Goal: Information Seeking & Learning: Learn about a topic

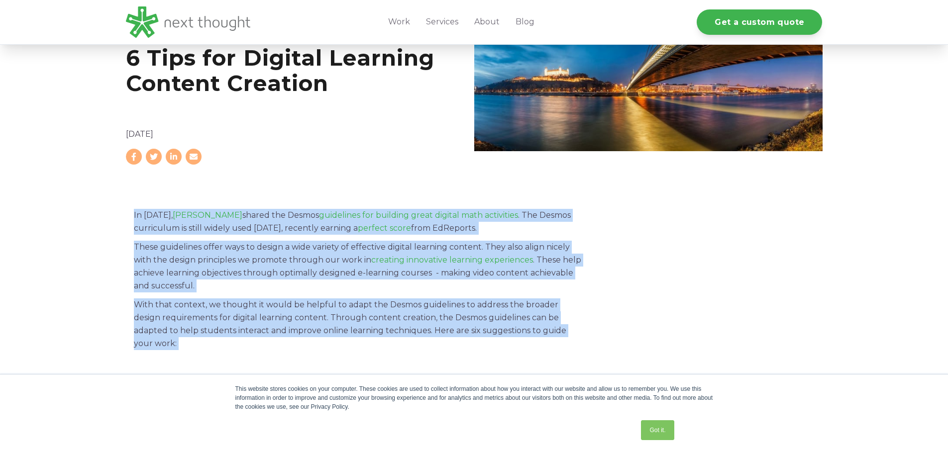
drag, startPoint x: 0, startPoint y: 0, endPoint x: 234, endPoint y: 312, distance: 390.2
click at [234, 312] on p "With that context, we thought it would be helpful to adapt the Desmos guideline…" at bounding box center [358, 325] width 448 height 52
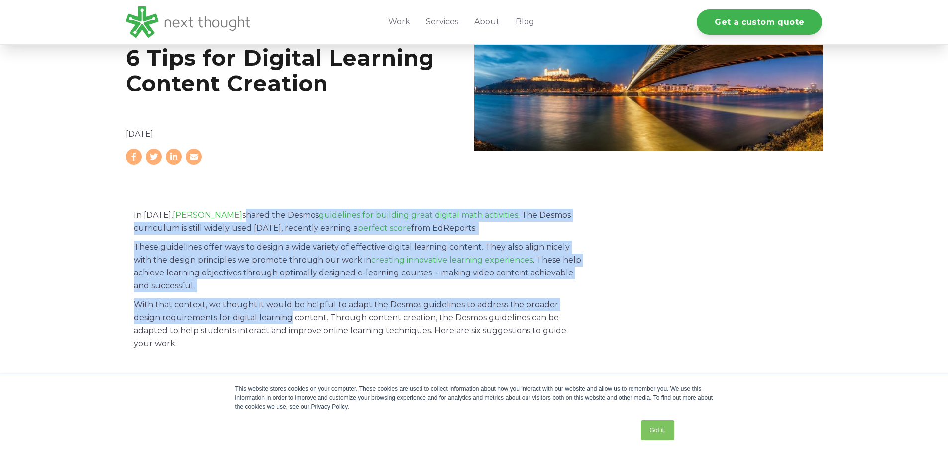
drag, startPoint x: 234, startPoint y: 312, endPoint x: 232, endPoint y: 219, distance: 93.1
click at [232, 219] on p "In [DATE], [PERSON_NAME] shared the Desmos guidelines for building great digita…" at bounding box center [358, 222] width 448 height 26
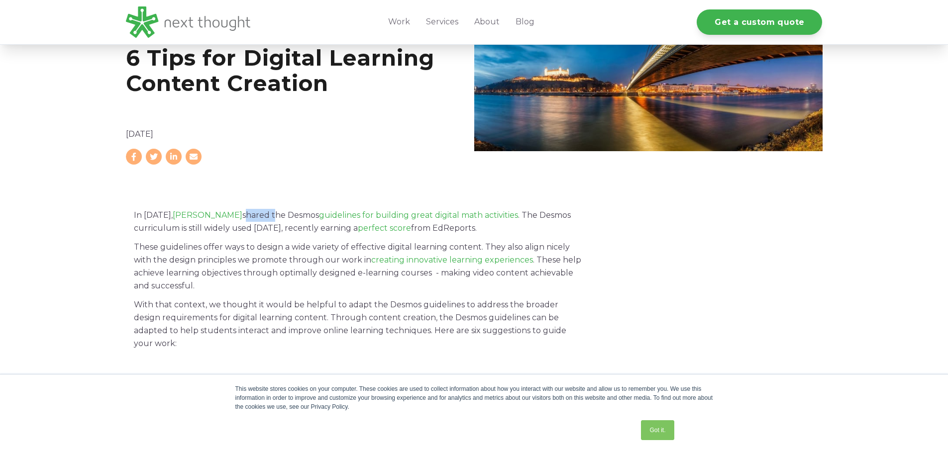
click at [232, 219] on p "In [DATE], [PERSON_NAME] shared the Desmos guidelines for building great digita…" at bounding box center [358, 222] width 448 height 26
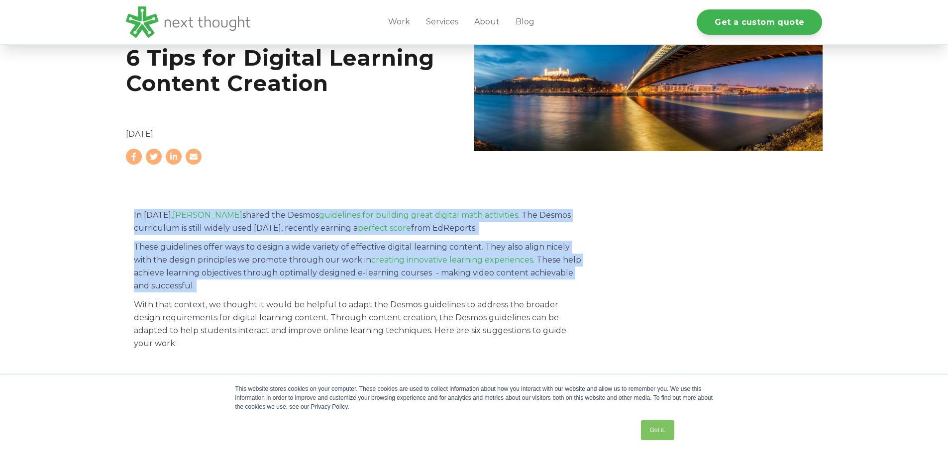
drag, startPoint x: 232, startPoint y: 219, endPoint x: 214, endPoint y: 248, distance: 33.5
click at [214, 248] on p "These guidelines offer ways to design a wide variety of effective digital learn…" at bounding box center [358, 267] width 448 height 52
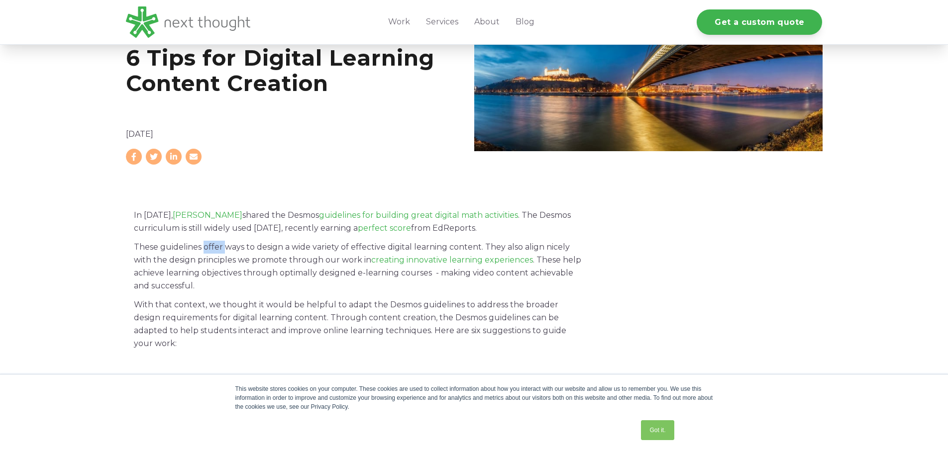
click at [214, 248] on p "These guidelines offer ways to design a wide variety of effective digital learn…" at bounding box center [358, 267] width 448 height 52
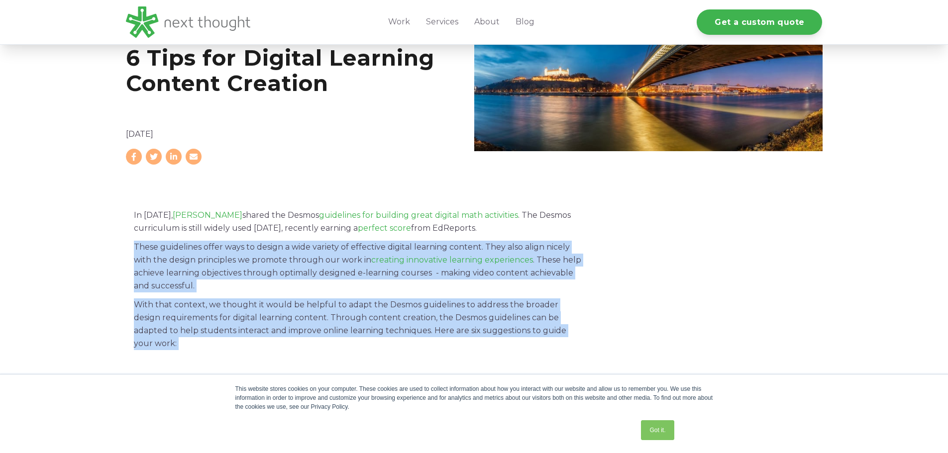
drag, startPoint x: 214, startPoint y: 248, endPoint x: 226, endPoint y: 296, distance: 49.4
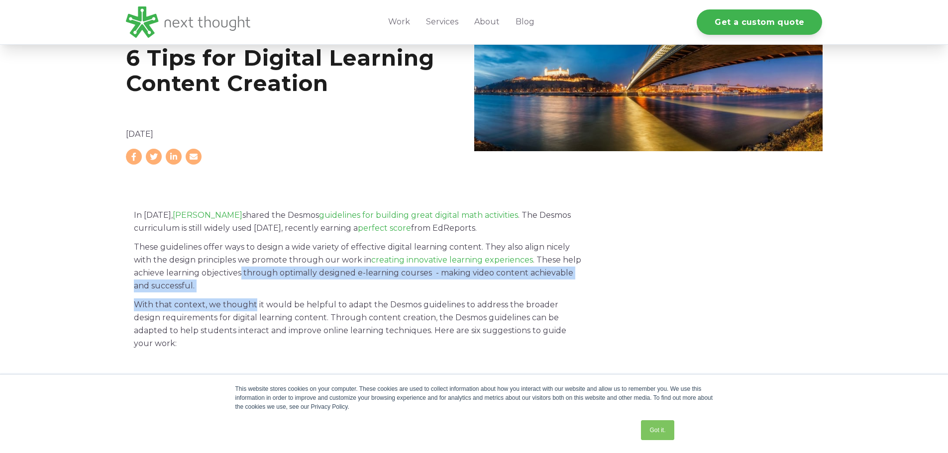
drag, startPoint x: 226, startPoint y: 296, endPoint x: 243, endPoint y: 276, distance: 25.4
click at [243, 276] on p "These guidelines offer ways to design a wide variety of effective digital learn…" at bounding box center [358, 267] width 448 height 52
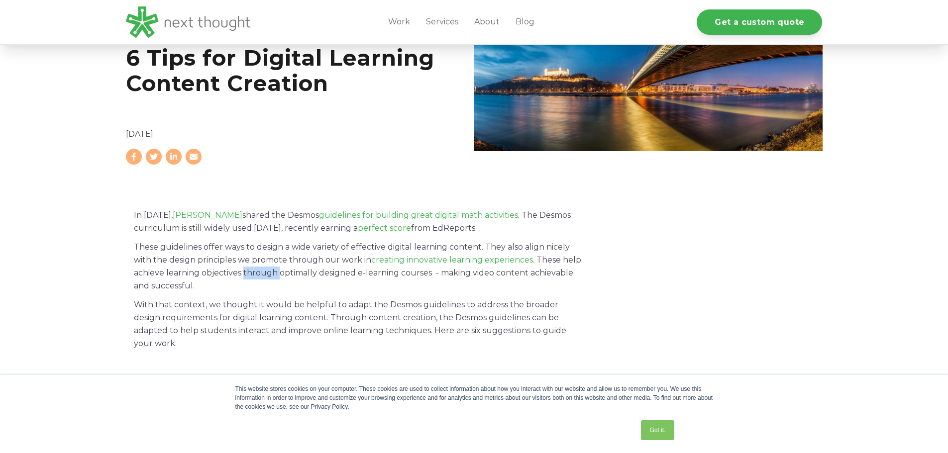
click at [243, 276] on p "These guidelines offer ways to design a wide variety of effective digital learn…" at bounding box center [358, 267] width 448 height 52
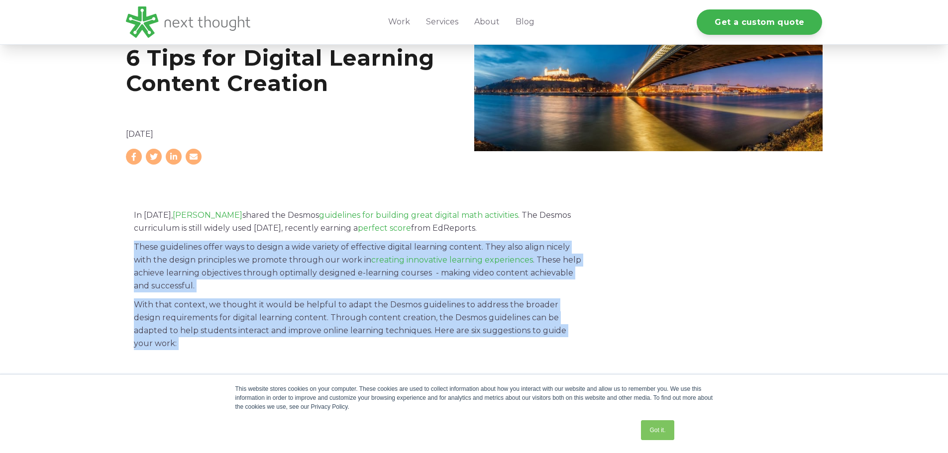
drag, startPoint x: 243, startPoint y: 276, endPoint x: 248, endPoint y: 315, distance: 39.1
click at [248, 315] on p "With that context, we thought it would be helpful to adapt the Desmos guideline…" at bounding box center [358, 325] width 448 height 52
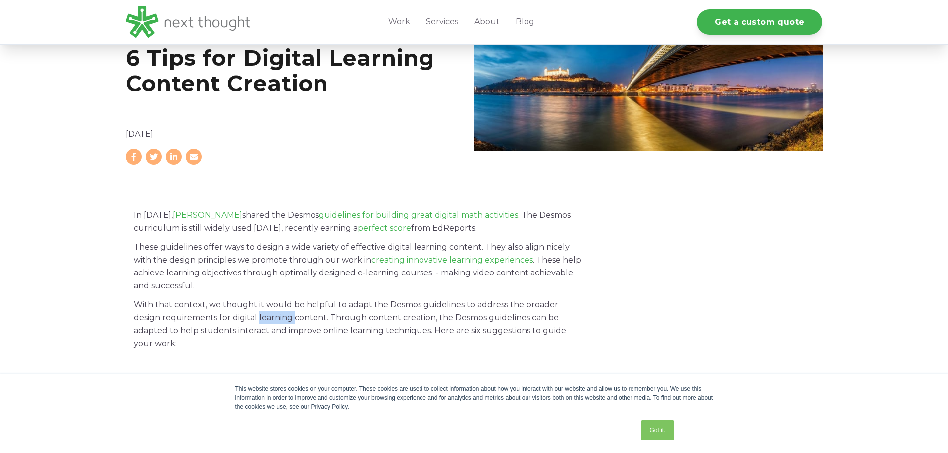
drag, startPoint x: 248, startPoint y: 315, endPoint x: 236, endPoint y: 281, distance: 35.7
click at [236, 281] on p "These guidelines offer ways to design a wide variety of effective digital learn…" at bounding box center [358, 267] width 448 height 52
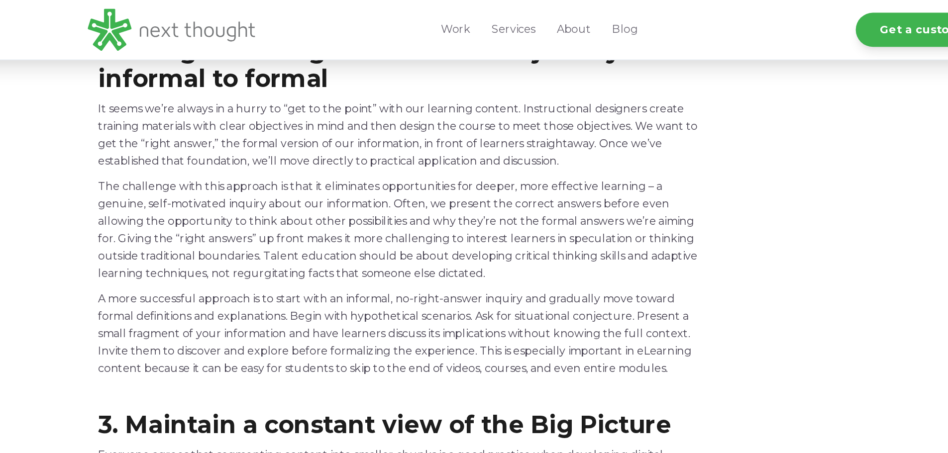
scroll to position [996, 0]
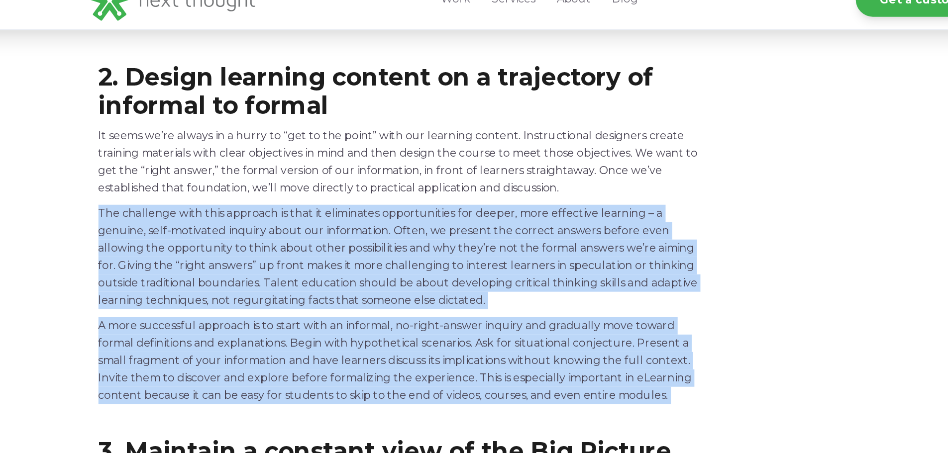
drag, startPoint x: 236, startPoint y: 281, endPoint x: 256, endPoint y: 148, distance: 134.8
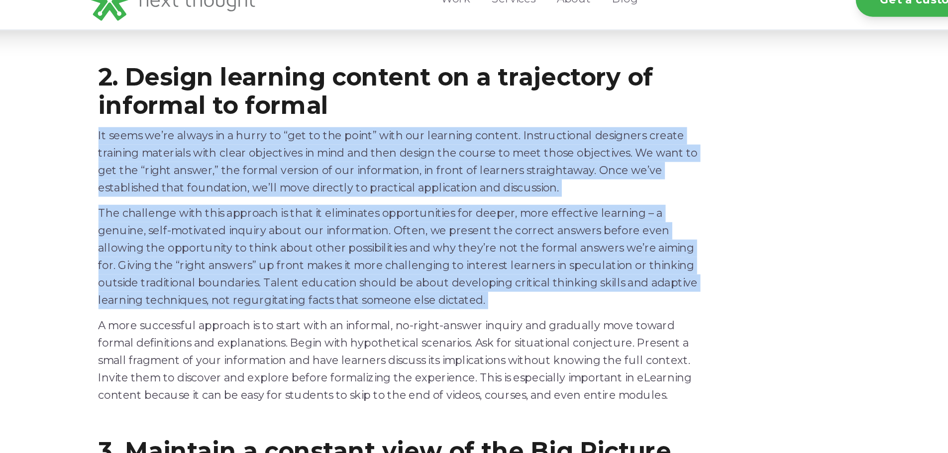
drag, startPoint x: 256, startPoint y: 148, endPoint x: 265, endPoint y: 117, distance: 32.1
click at [265, 117] on p "It seems we’re always in a hurry to “get to the point” with our learning conten…" at bounding box center [358, 143] width 448 height 52
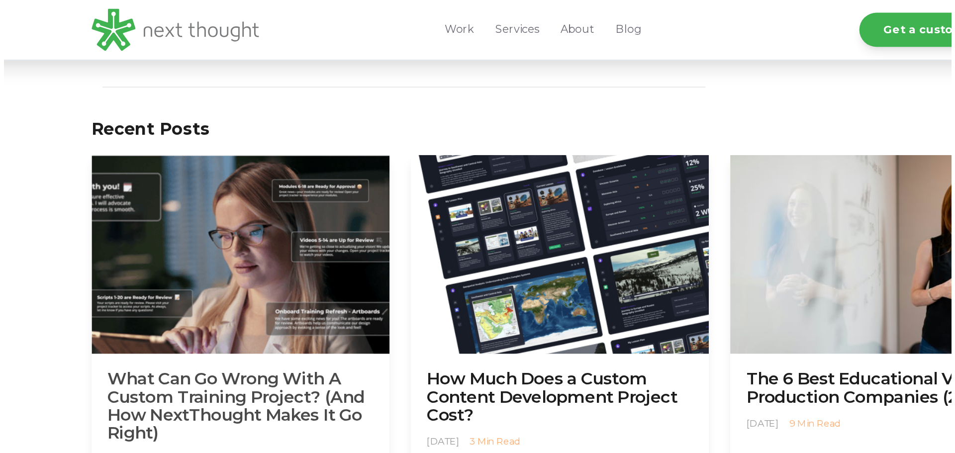
scroll to position [2772, 0]
